Goal: Find contact information: Find contact information

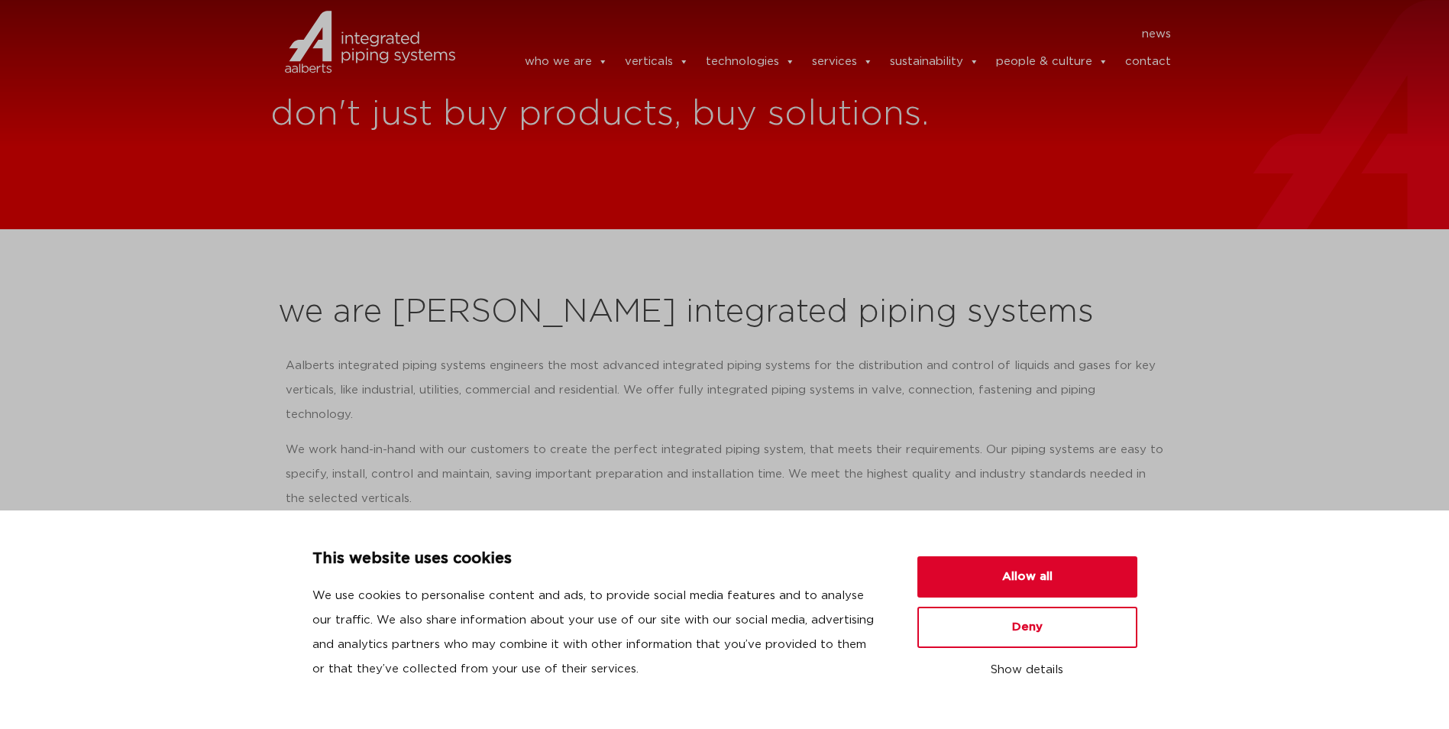
drag, startPoint x: 0, startPoint y: 0, endPoint x: 1162, endPoint y: 62, distance: 1163.4
click at [1162, 62] on link "contact" at bounding box center [1148, 62] width 46 height 31
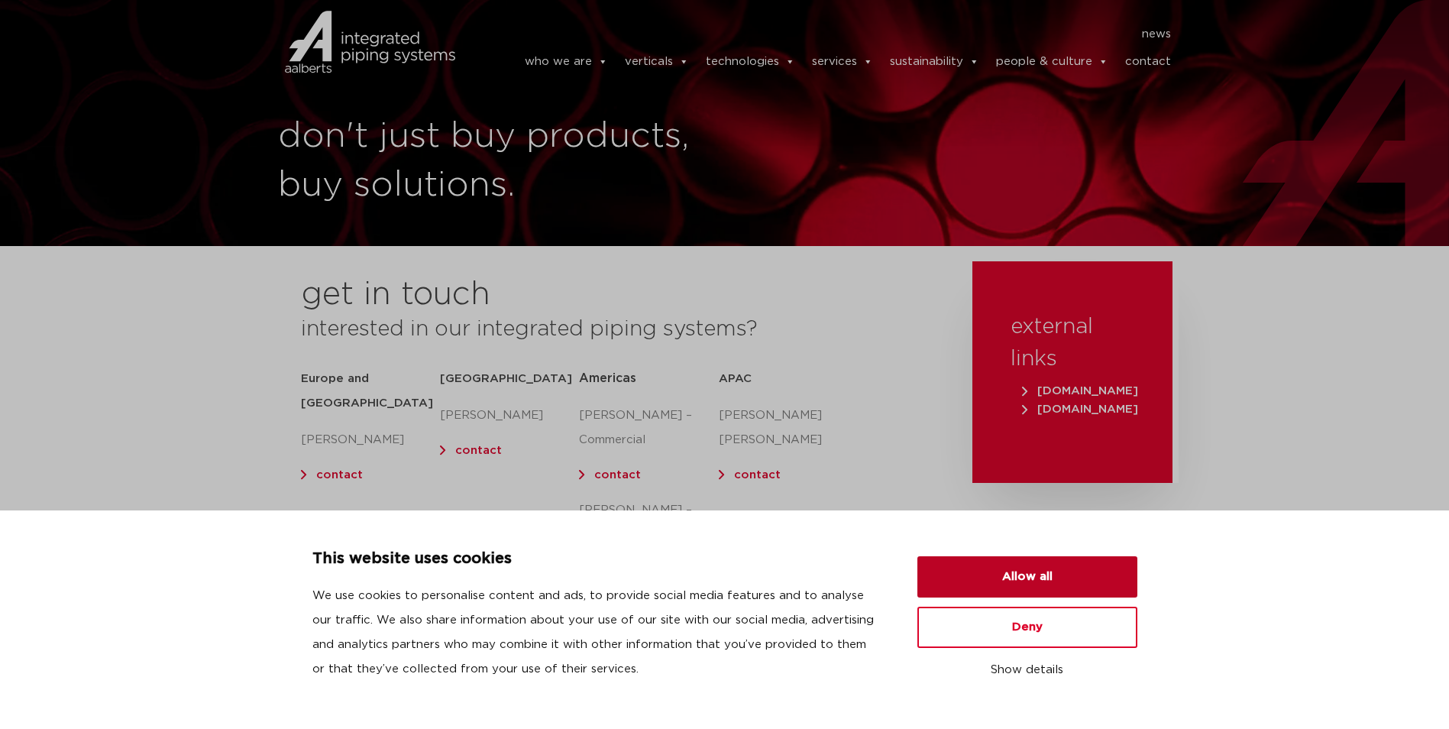
click at [1036, 574] on button "Allow all" at bounding box center [1027, 576] width 220 height 41
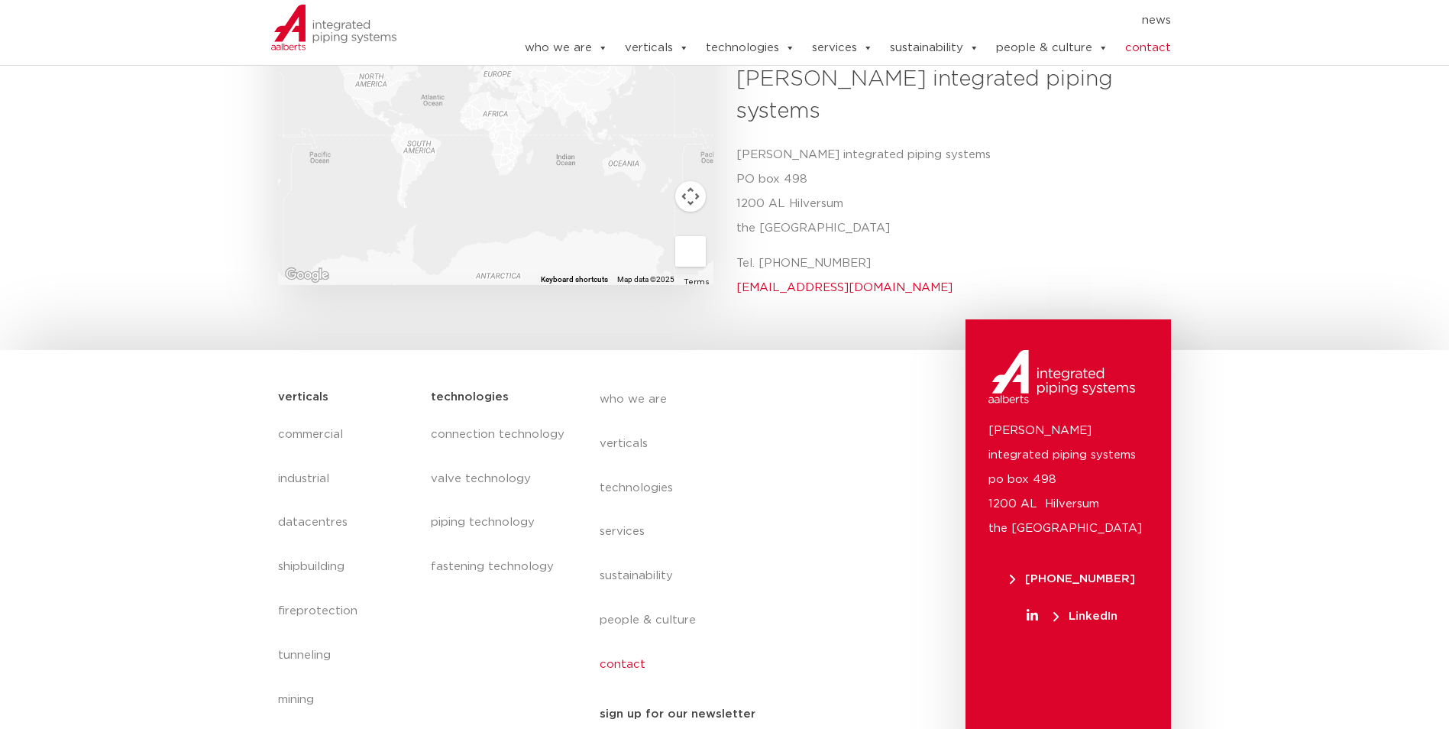
scroll to position [639, 0]
